Goal: Navigation & Orientation: Find specific page/section

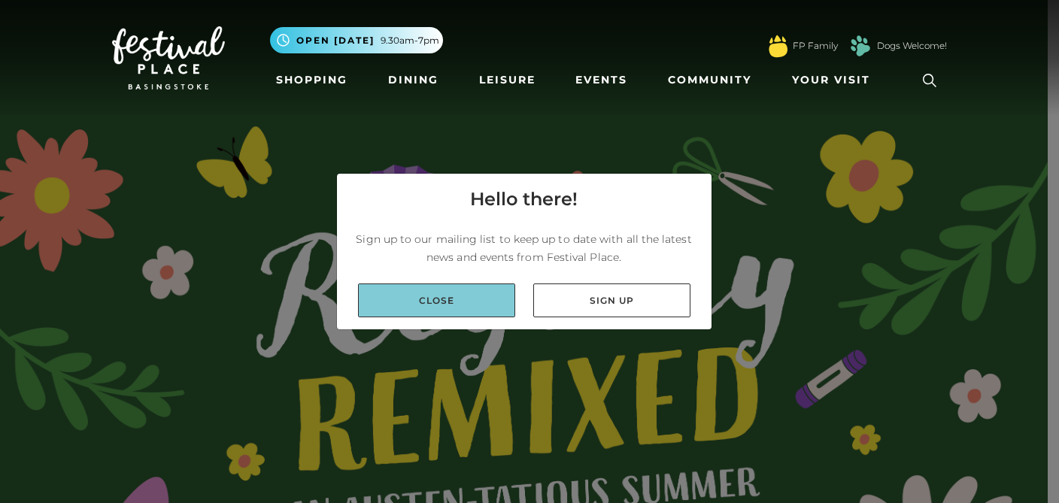
click at [413, 303] on link "Close" at bounding box center [436, 300] width 157 height 34
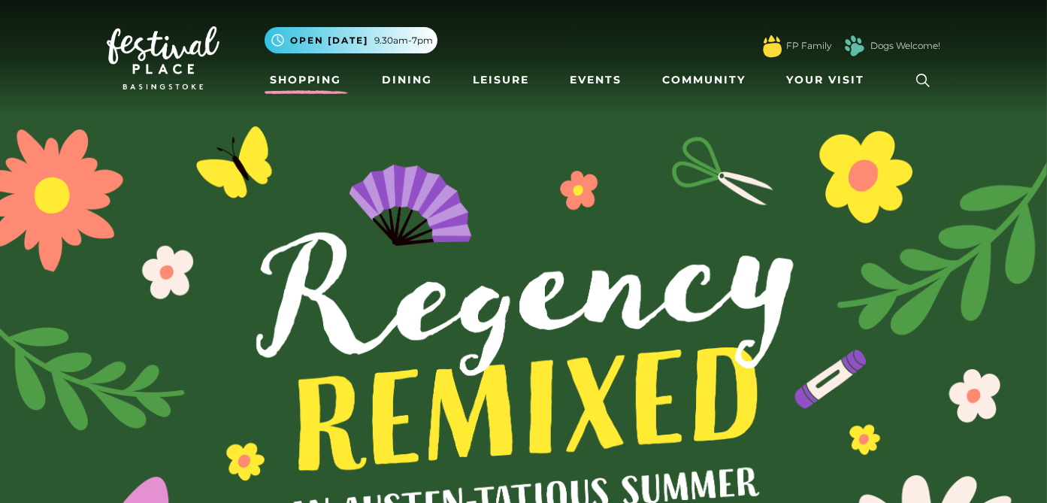
click at [311, 77] on link "Shopping" at bounding box center [306, 80] width 83 height 28
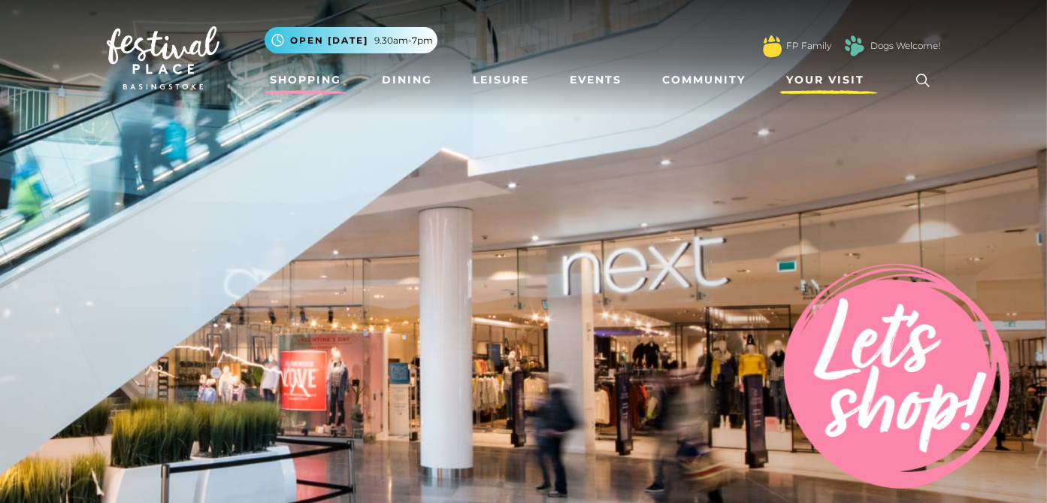
click at [816, 77] on span "Your Visit" at bounding box center [825, 80] width 78 height 16
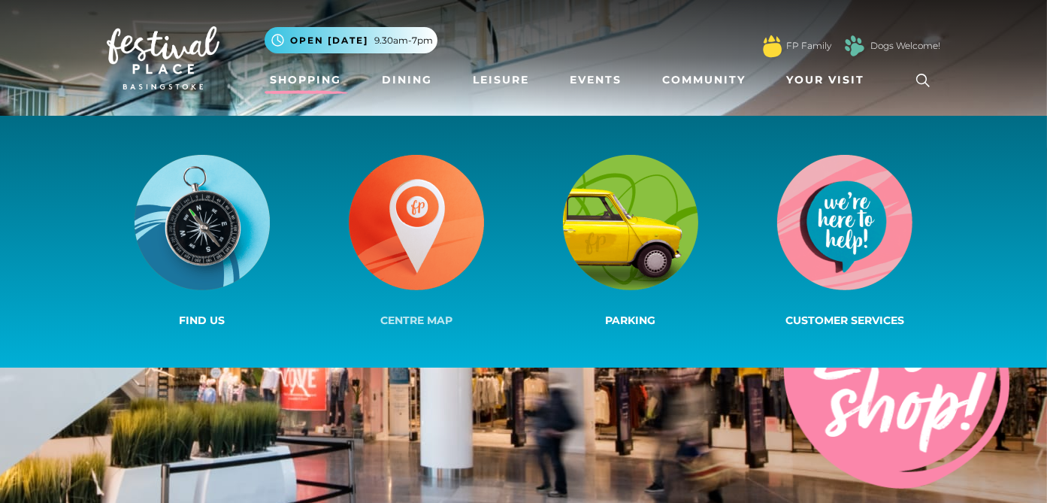
click at [392, 228] on img at bounding box center [416, 222] width 135 height 135
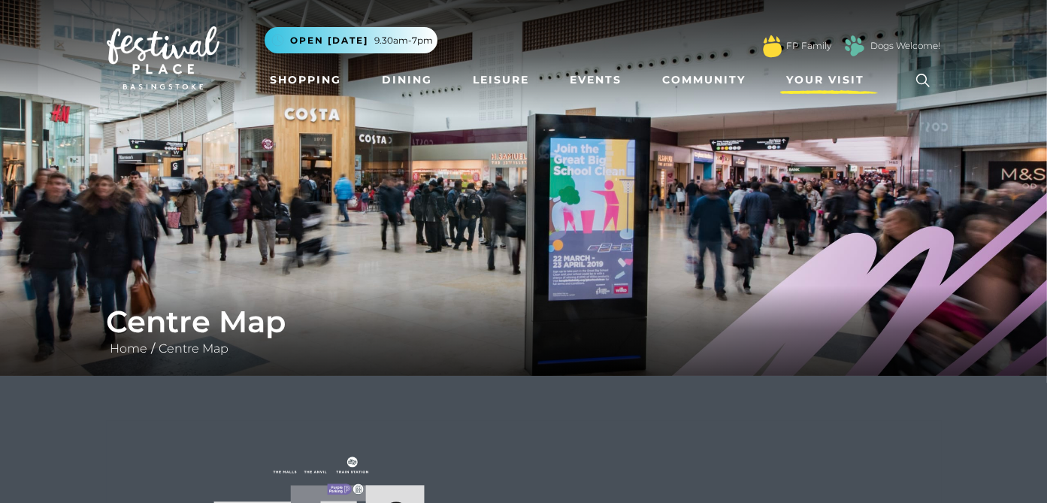
click at [813, 80] on span "Your Visit" at bounding box center [825, 80] width 78 height 16
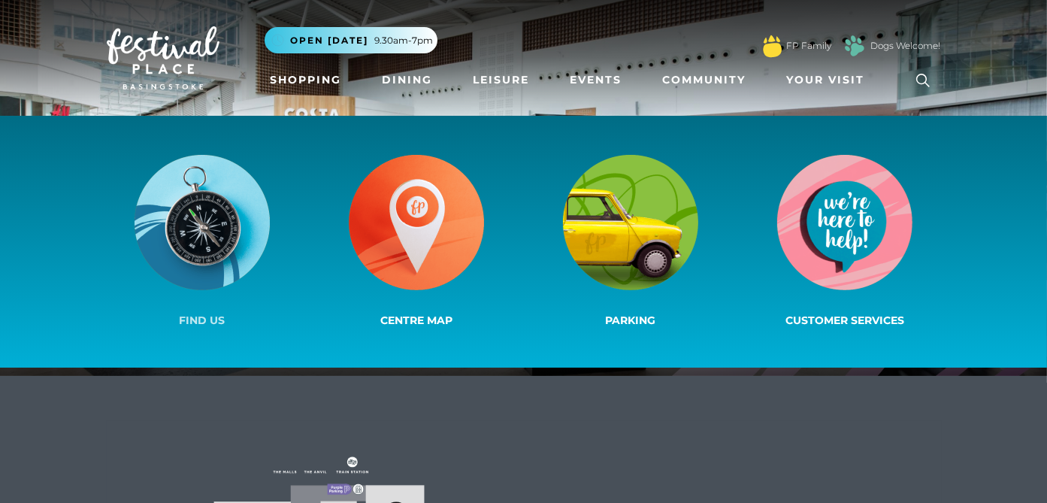
click at [179, 223] on img at bounding box center [202, 222] width 135 height 135
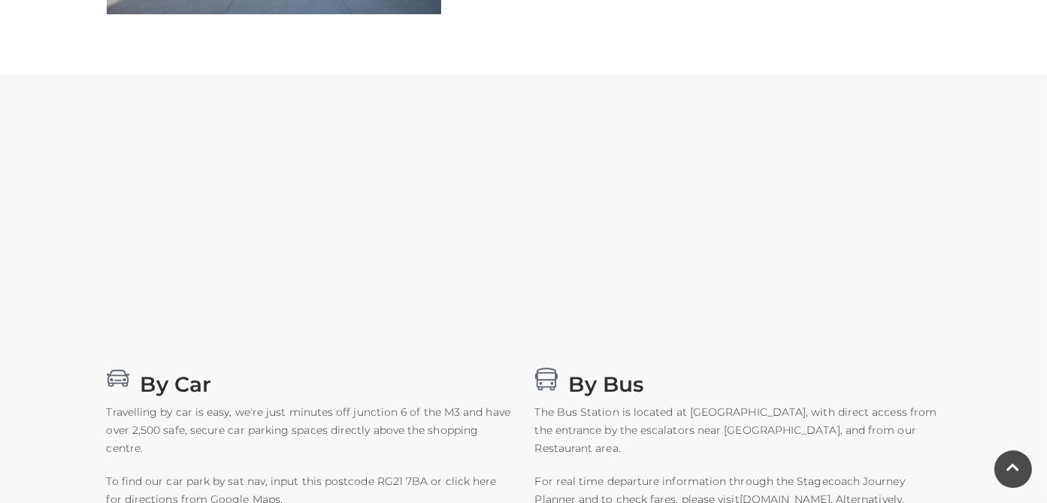
scroll to position [652, 0]
